Goal: Task Accomplishment & Management: Use online tool/utility

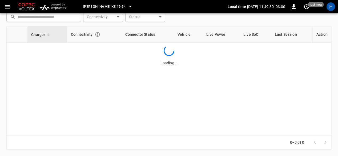
scroll to position [80, 0]
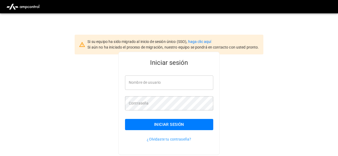
type input "**********"
click at [156, 125] on button "Iniciar sesión" at bounding box center [169, 124] width 88 height 11
